Goal: Task Accomplishment & Management: Use online tool/utility

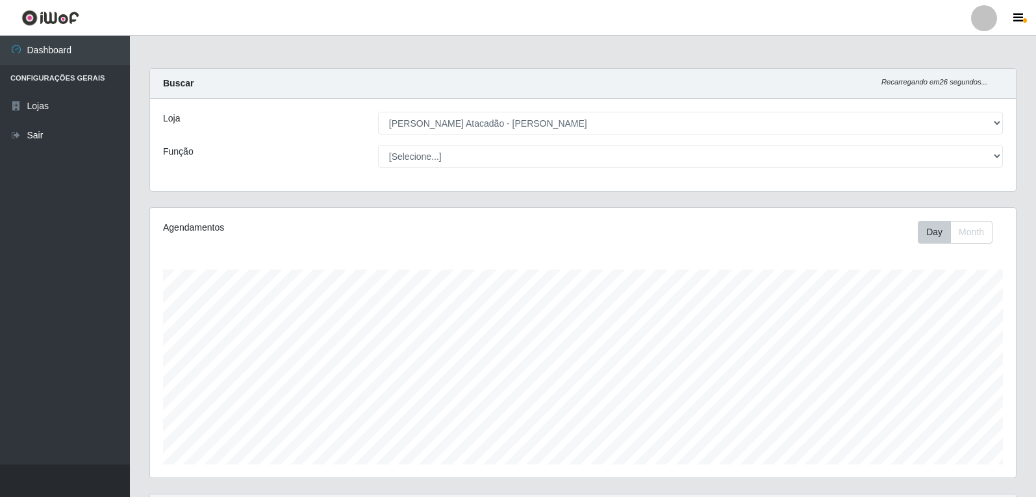
select select "523"
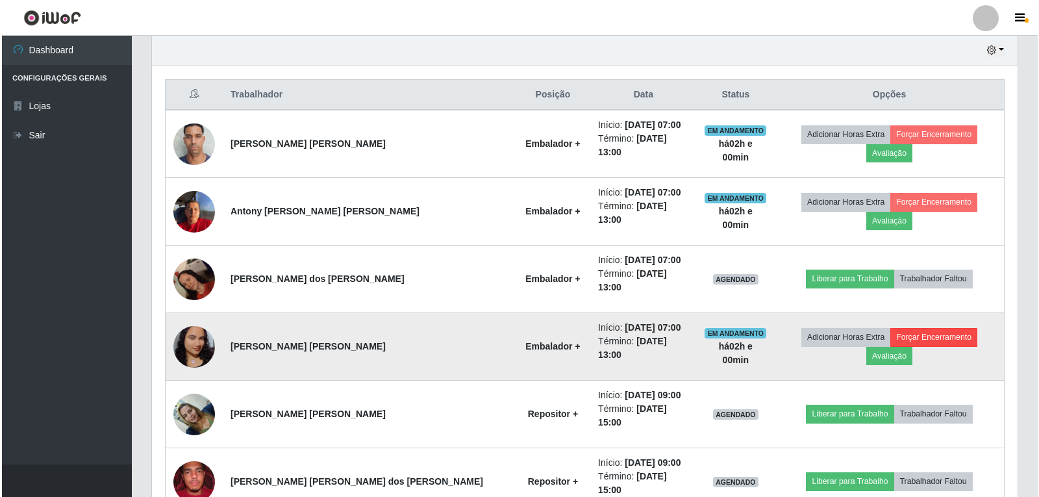
scroll to position [270, 866]
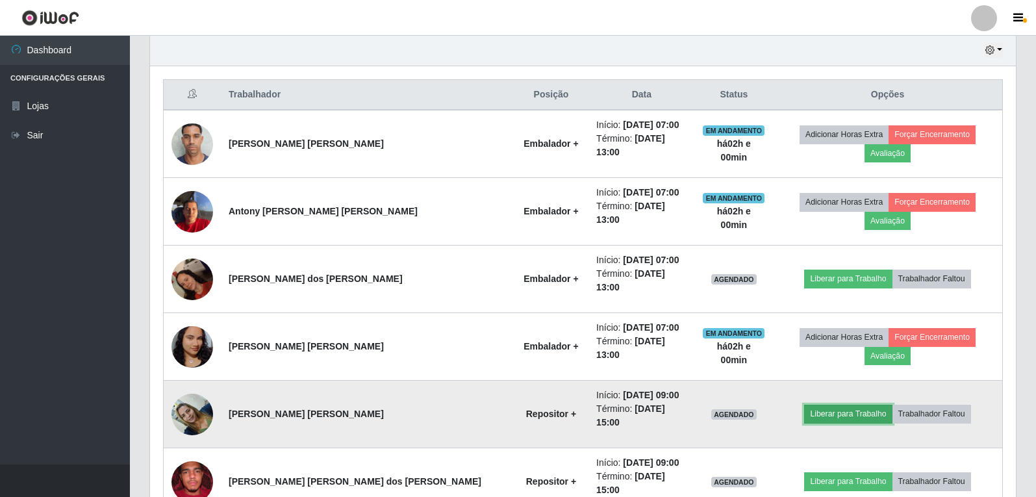
click at [844, 405] on button "Liberar para Trabalho" at bounding box center [848, 414] width 88 height 18
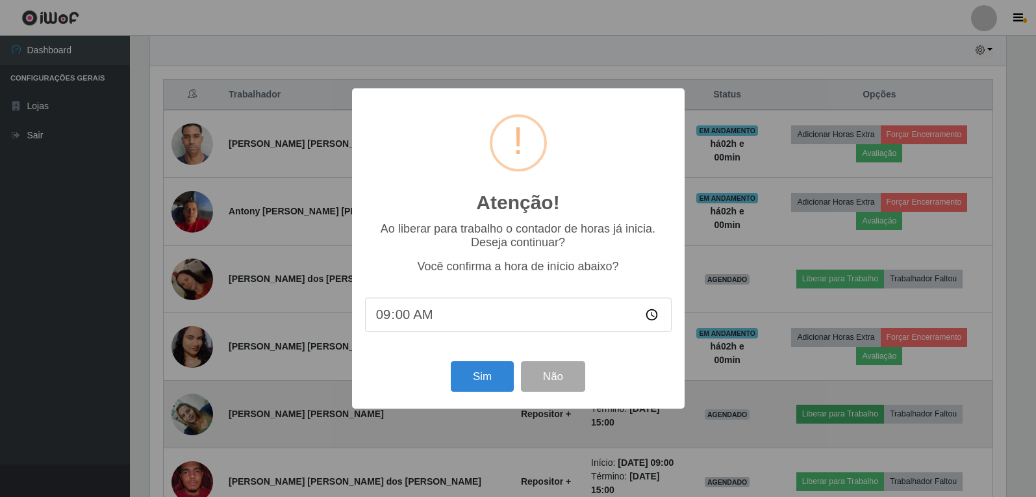
scroll to position [270, 859]
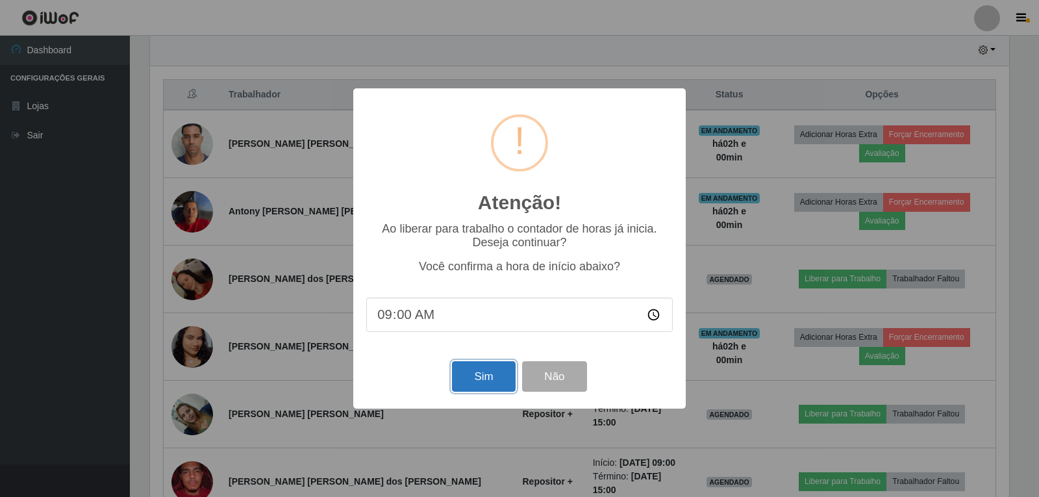
click at [494, 390] on button "Sim" at bounding box center [483, 376] width 63 height 31
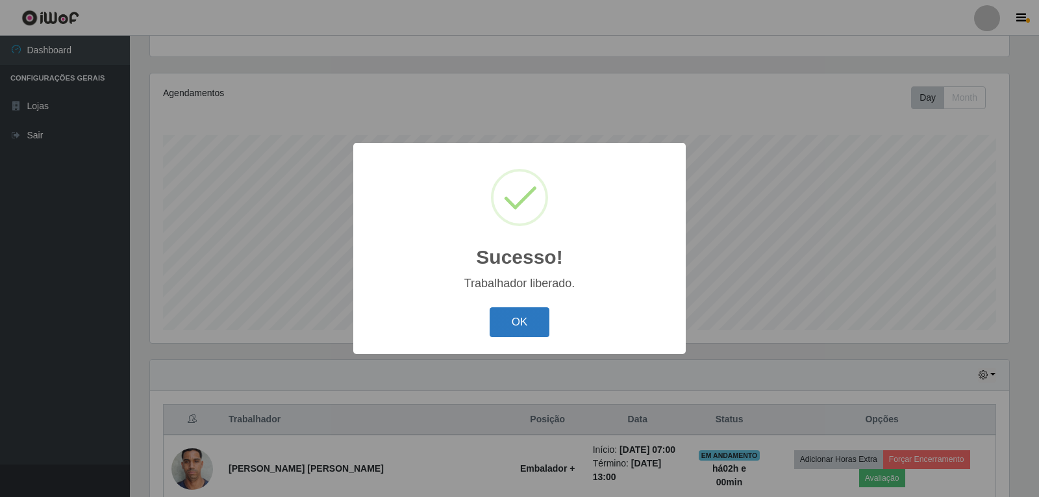
click at [525, 318] on button "OK" at bounding box center [520, 322] width 60 height 31
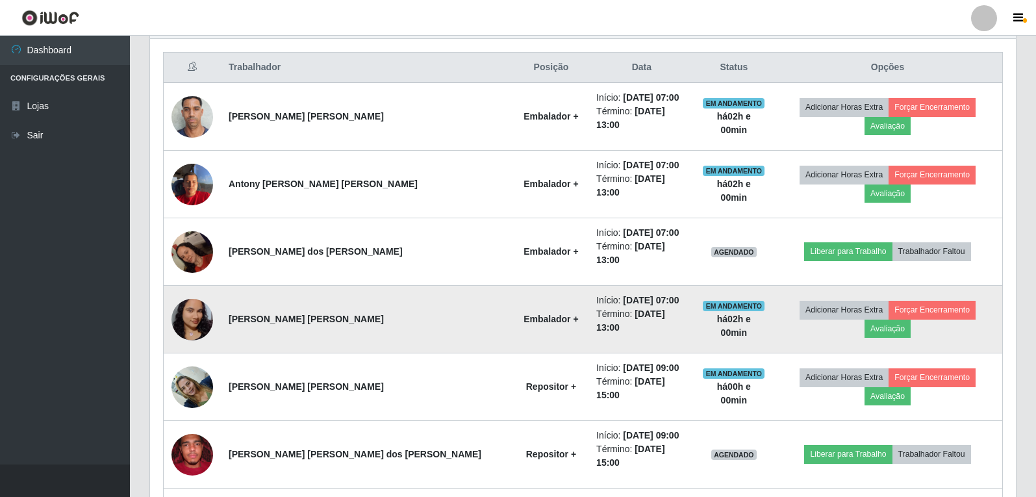
scroll to position [524, 0]
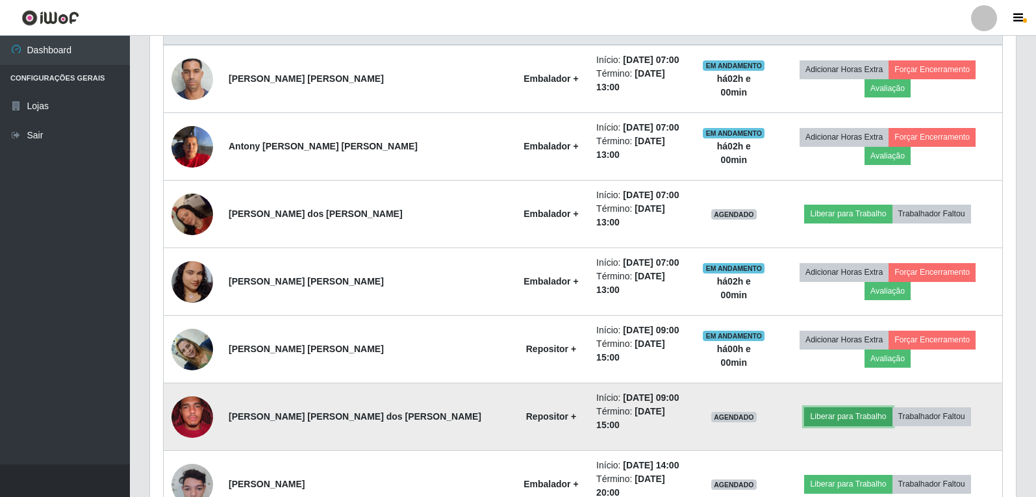
click at [837, 407] on button "Liberar para Trabalho" at bounding box center [848, 416] width 88 height 18
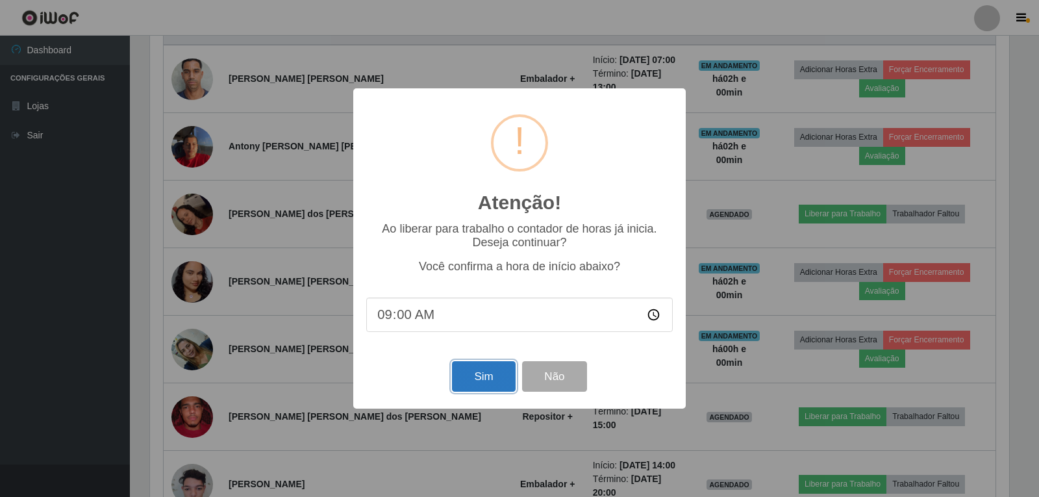
click at [494, 381] on button "Sim" at bounding box center [483, 376] width 63 height 31
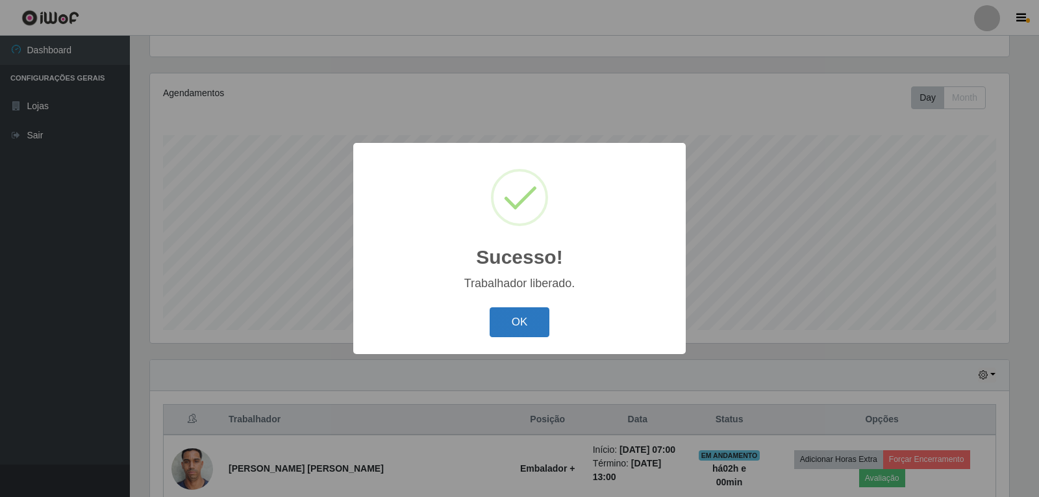
click at [517, 311] on button "OK" at bounding box center [520, 322] width 60 height 31
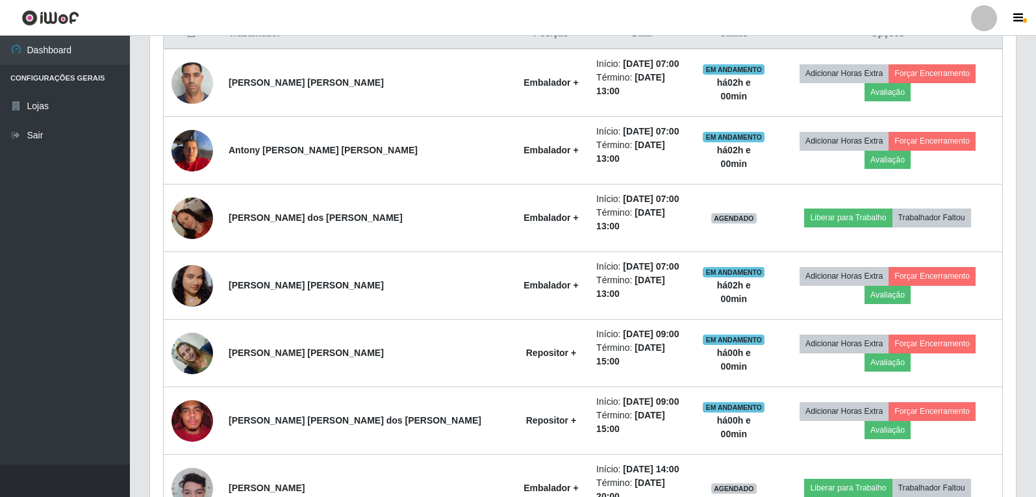
scroll to position [524, 0]
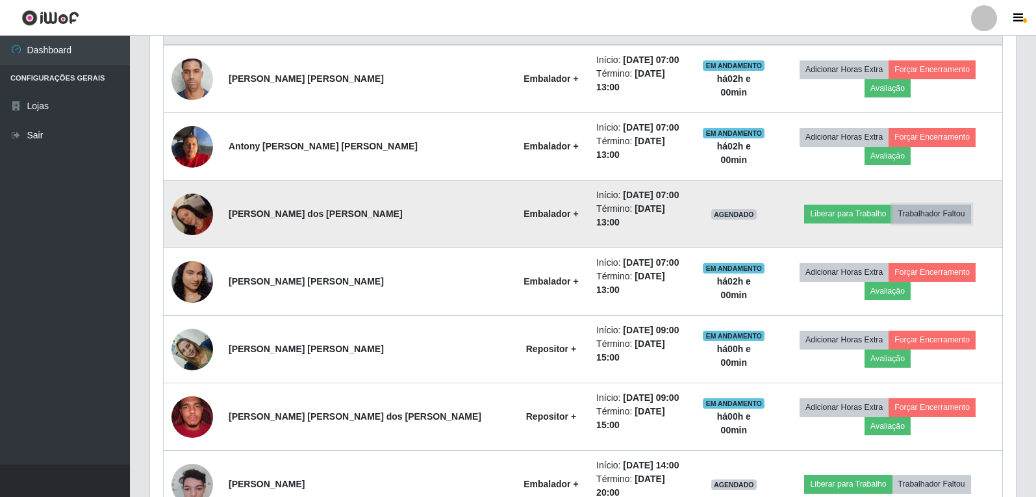
click at [907, 205] on button "Trabalhador Faltou" at bounding box center [931, 214] width 79 height 18
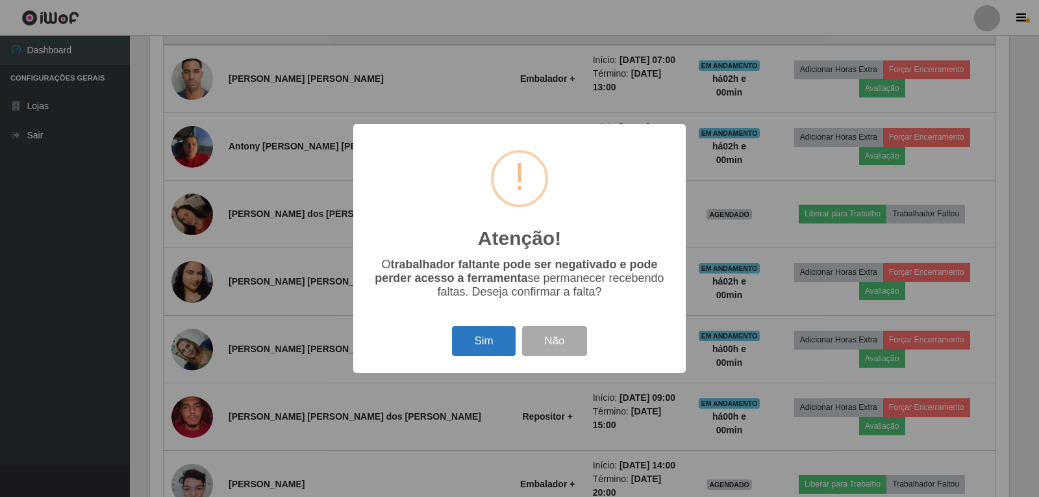
click at [486, 338] on button "Sim" at bounding box center [483, 341] width 63 height 31
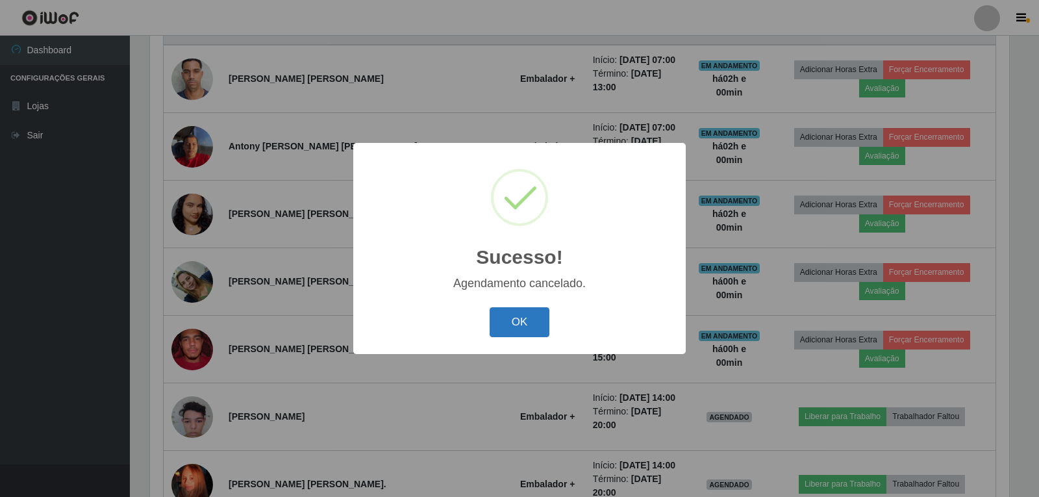
click at [521, 318] on button "OK" at bounding box center [520, 322] width 60 height 31
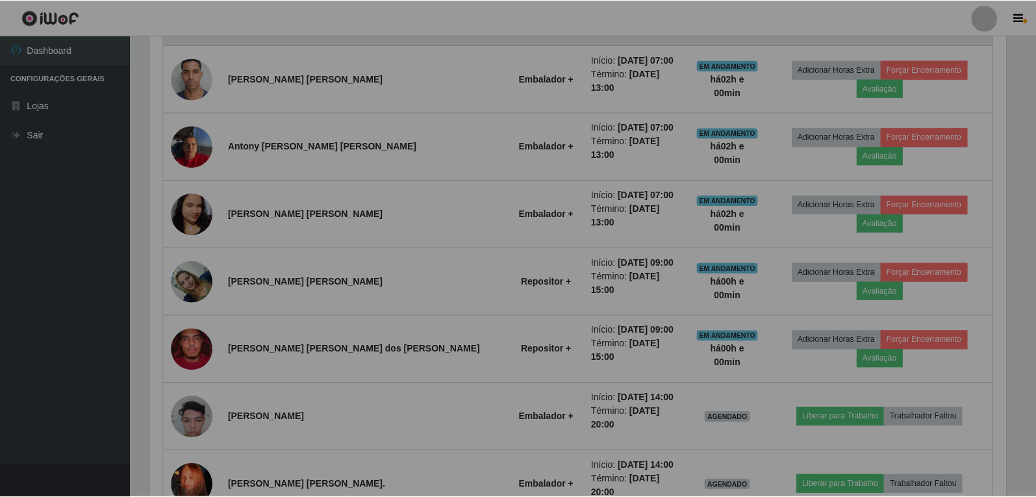
scroll to position [0, 0]
